Goal: Information Seeking & Learning: Learn about a topic

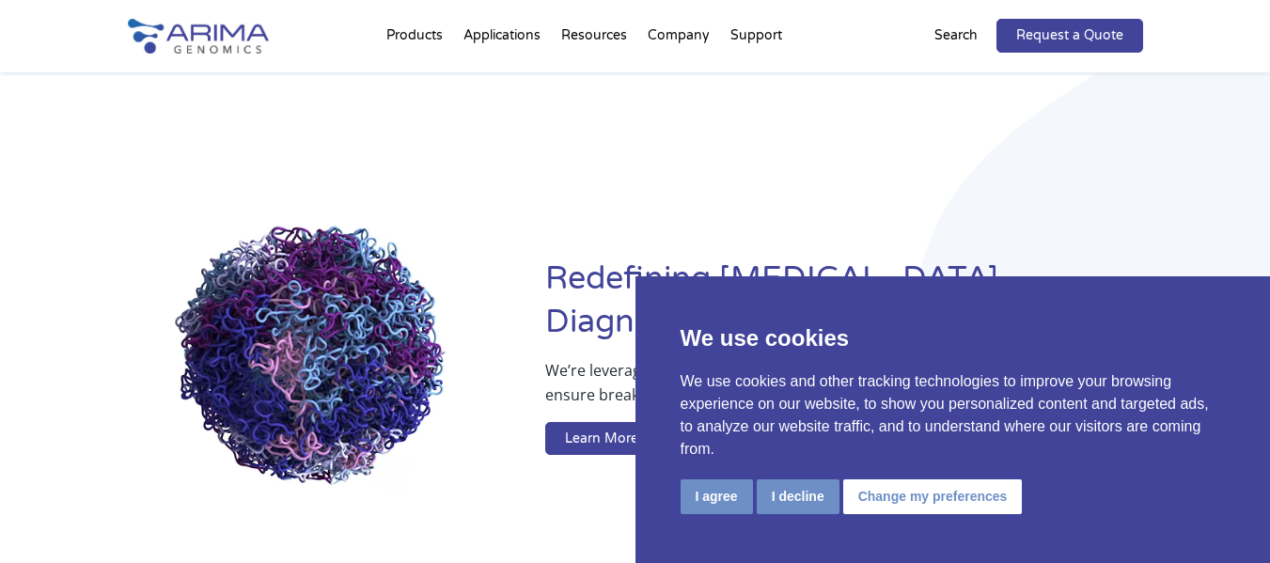
click at [692, 114] on link "About + Team" at bounding box center [750, 108] width 188 height 38
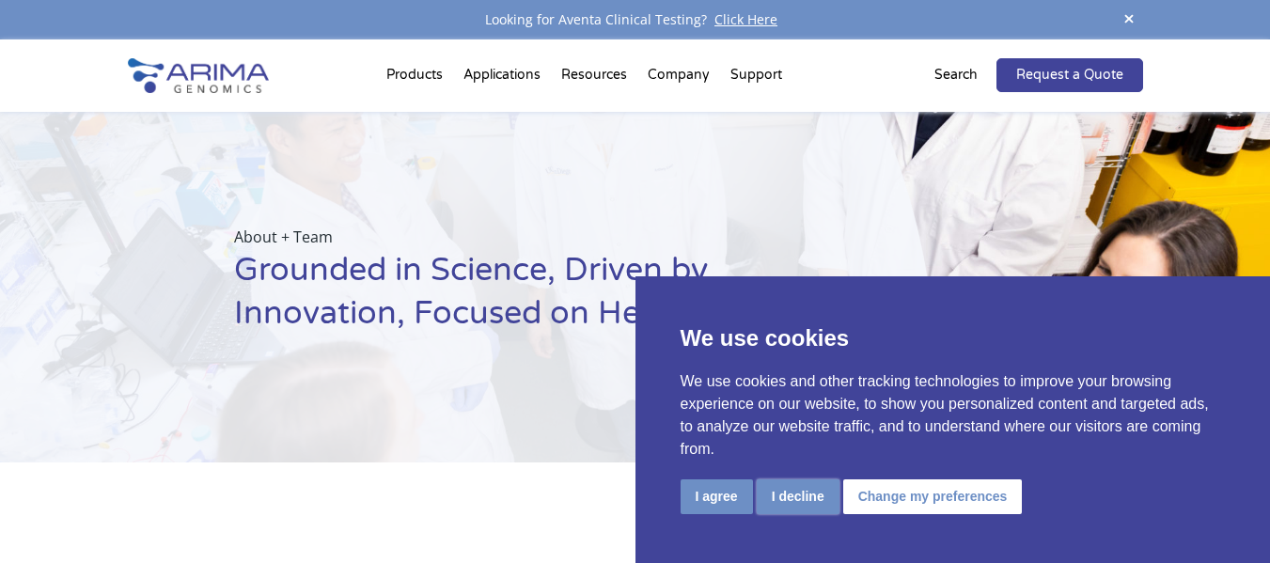
click at [787, 509] on button "I decline" at bounding box center [798, 496] width 83 height 35
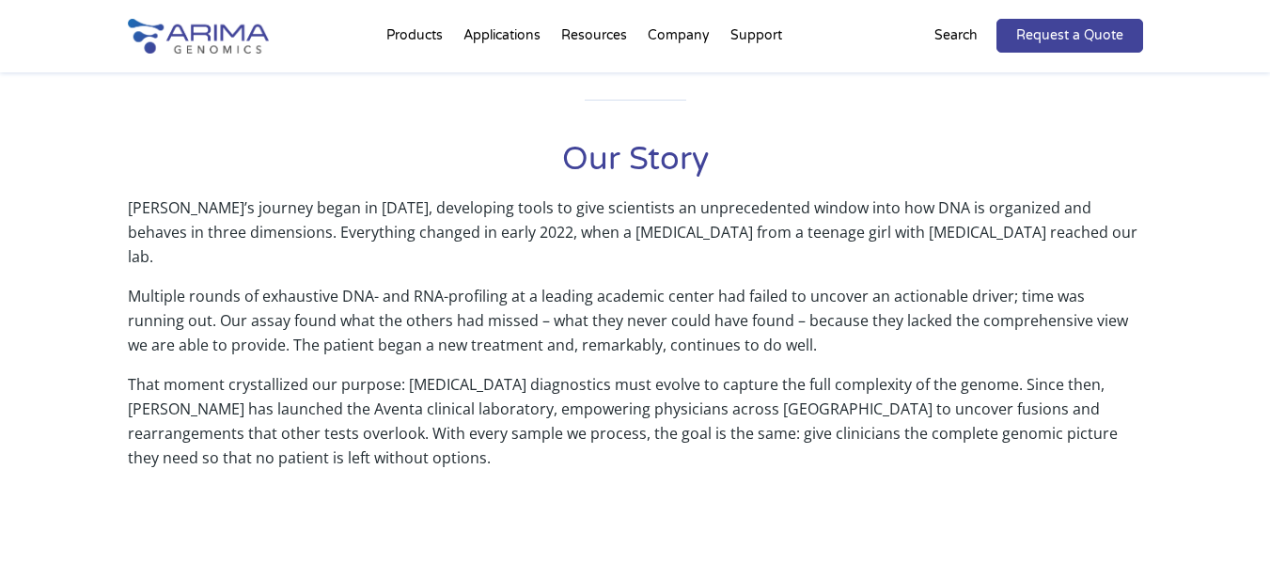
scroll to position [811, 0]
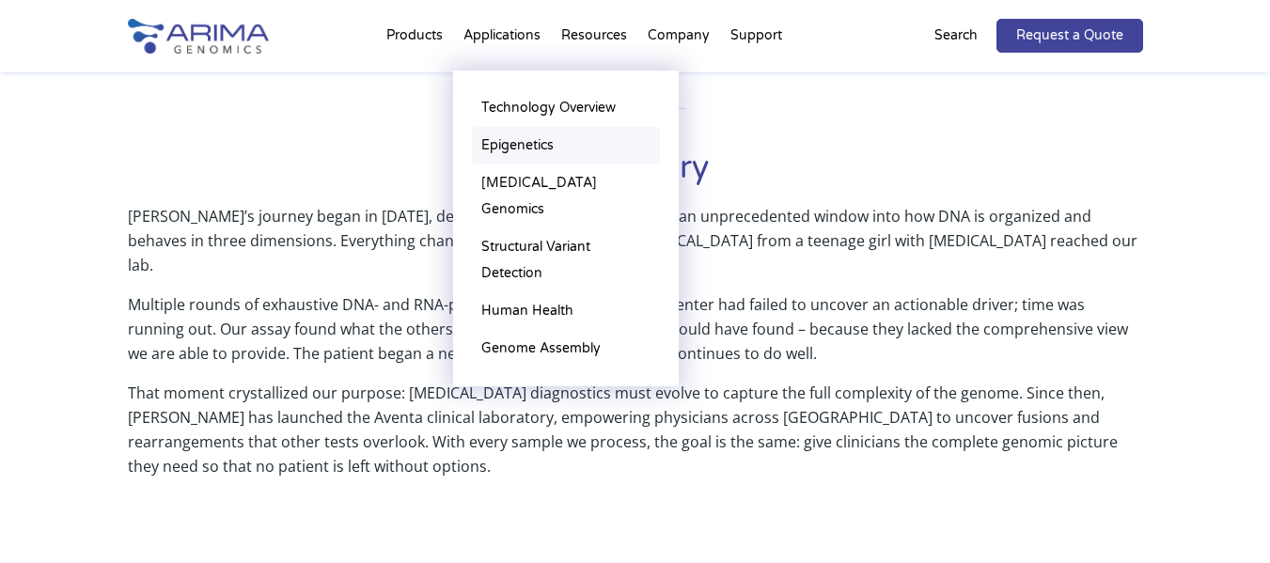
click at [525, 139] on link "Epigenetics" at bounding box center [566, 146] width 188 height 38
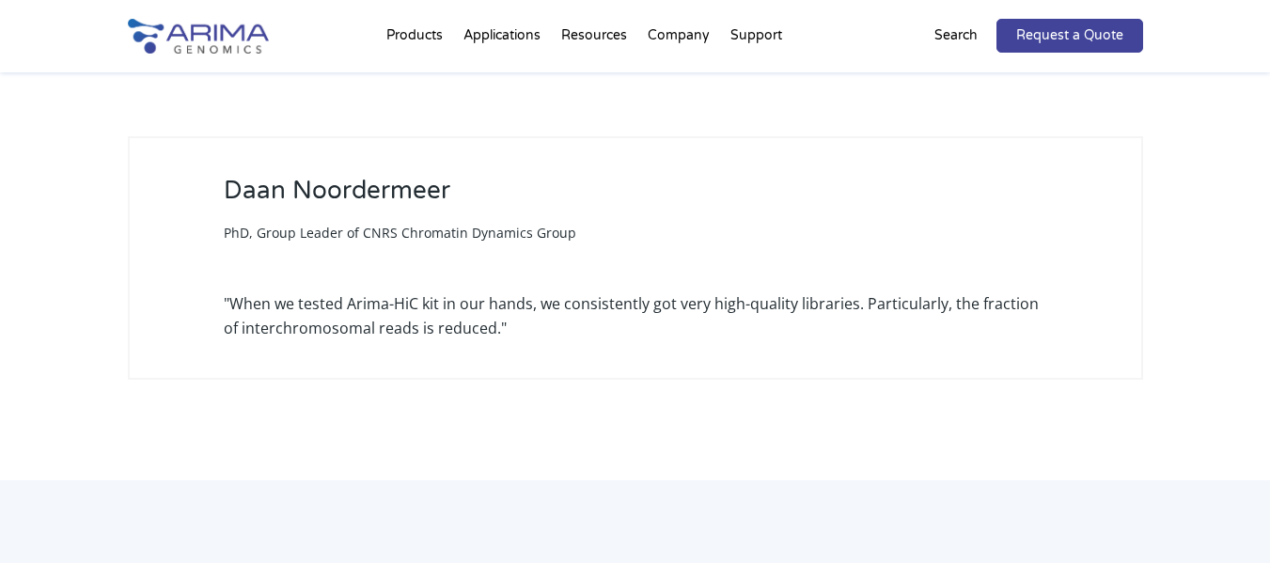
scroll to position [2339, 0]
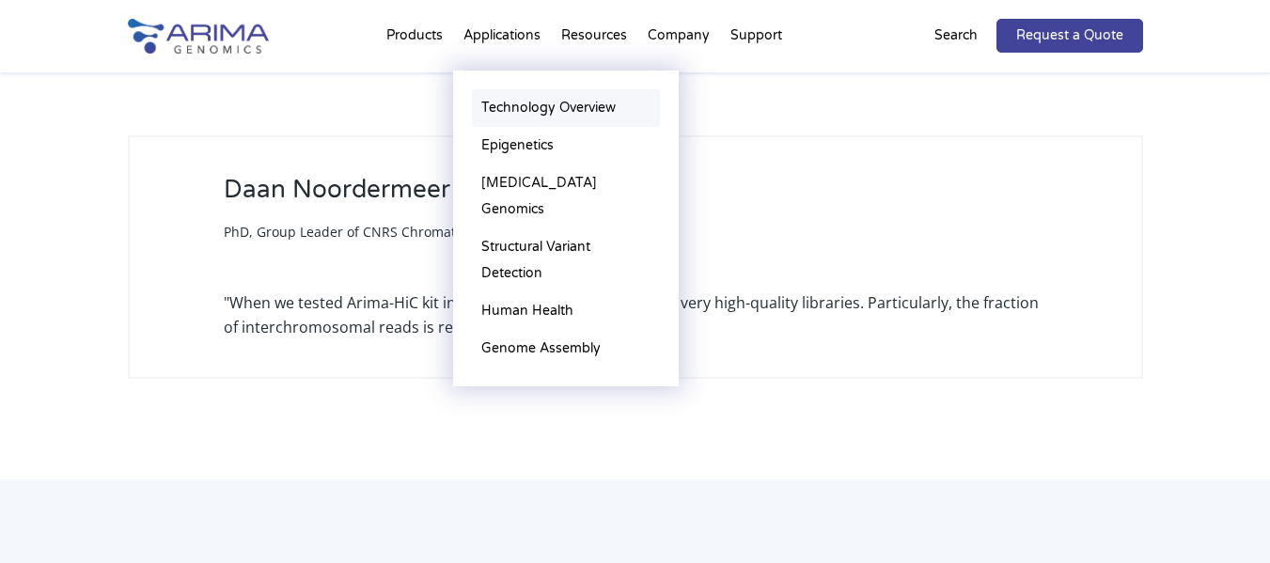
click at [544, 104] on link "Technology Overview" at bounding box center [566, 108] width 188 height 38
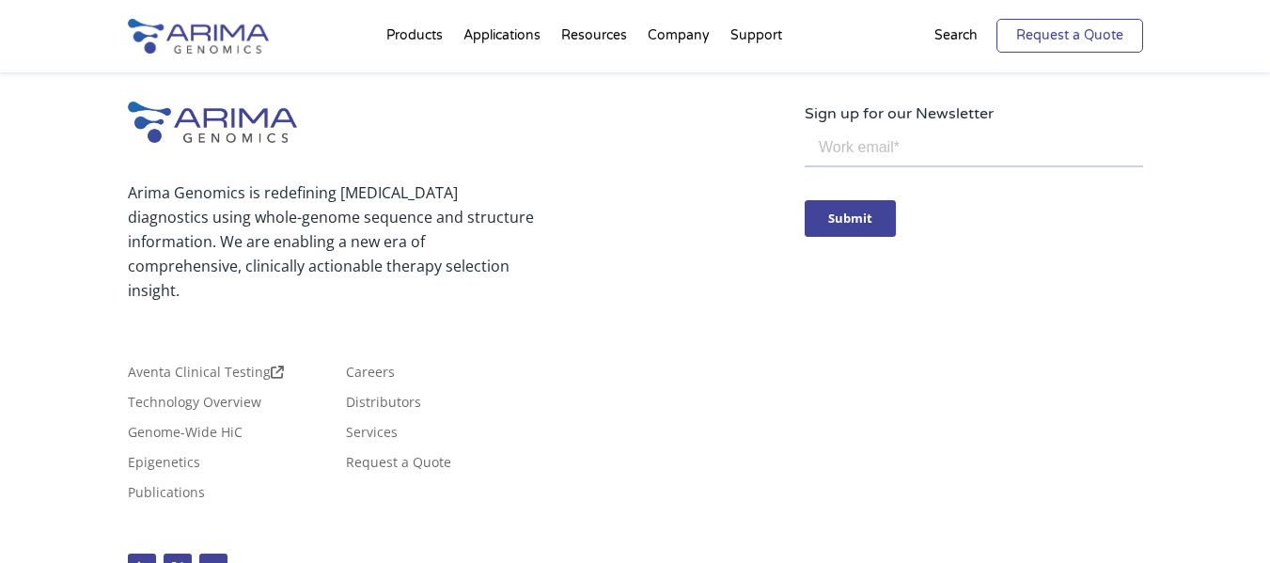
scroll to position [5320, 0]
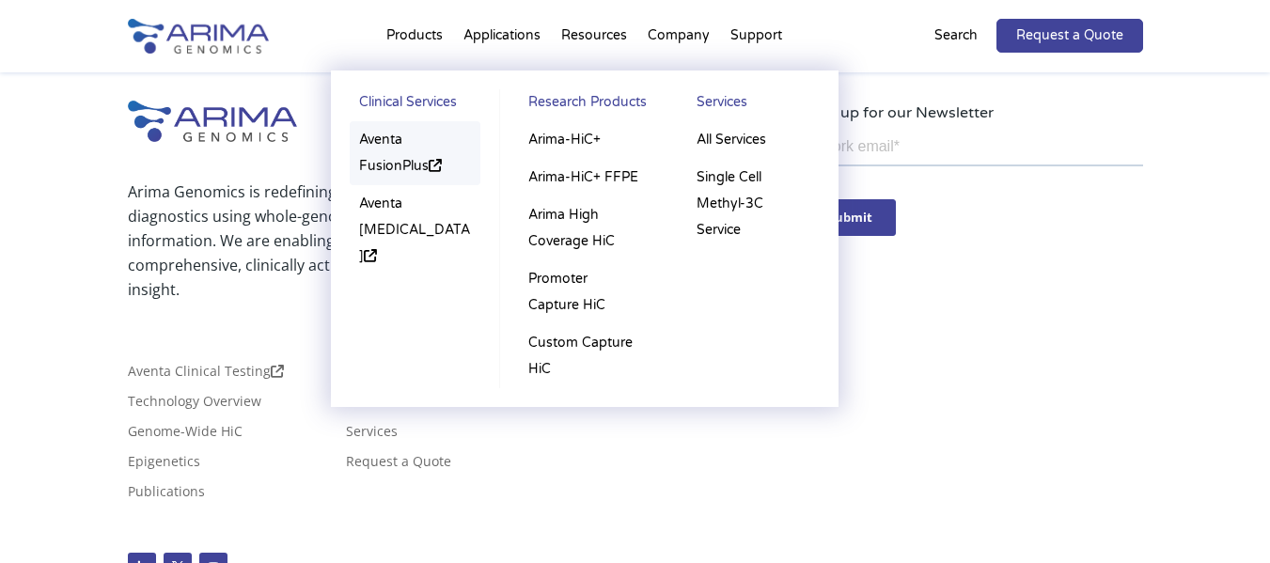
click at [392, 133] on link "Aventa FusionPlus" at bounding box center [416, 153] width 132 height 64
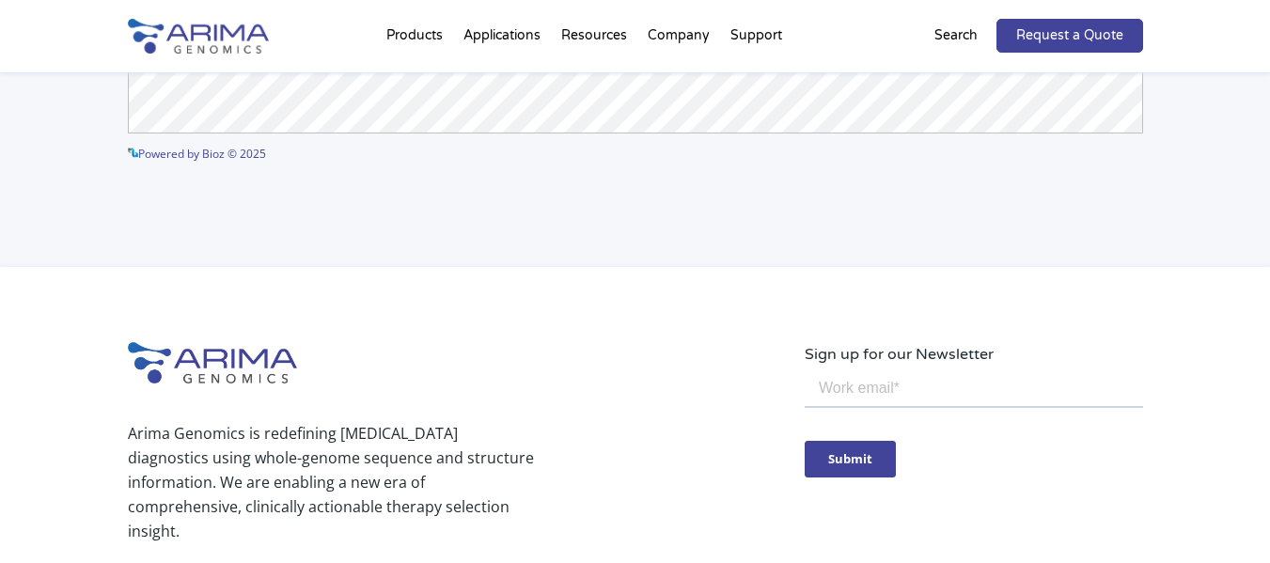
scroll to position [5077, 0]
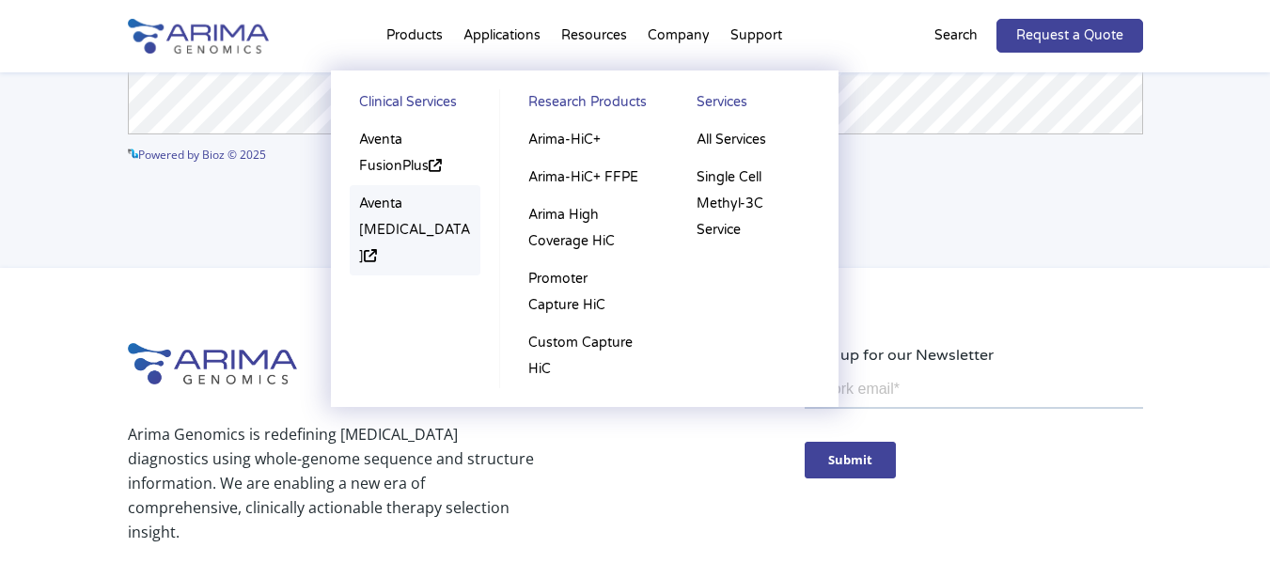
click at [384, 220] on link "Aventa [MEDICAL_DATA]" at bounding box center [416, 230] width 132 height 90
